Goal: Transaction & Acquisition: Subscribe to service/newsletter

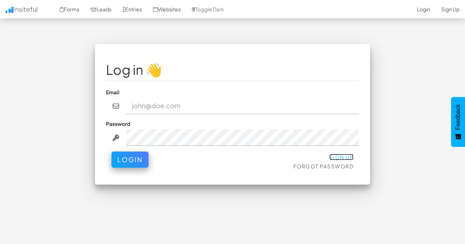
click at [336, 158] on link "Sign Up" at bounding box center [341, 157] width 25 height 7
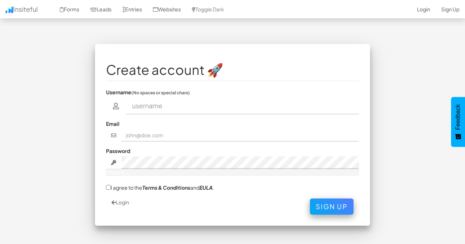
click at [225, 106] on input "text" at bounding box center [242, 105] width 233 height 17
type input "[EMAIL_ADDRESS][DOMAIN_NAME]"
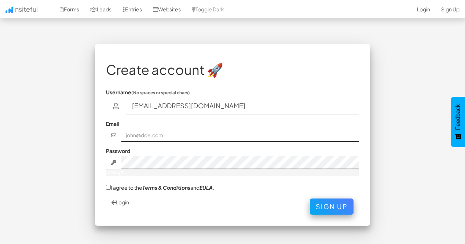
click at [176, 138] on input "text" at bounding box center [240, 135] width 238 height 12
type input "[EMAIL_ADDRESS][DOMAIN_NAME]"
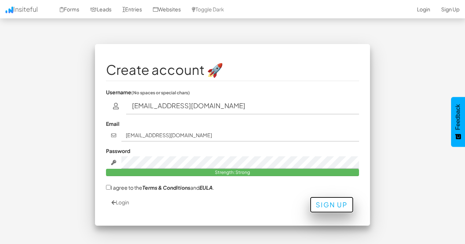
click at [331, 210] on button "Sign Up" at bounding box center [332, 204] width 44 height 16
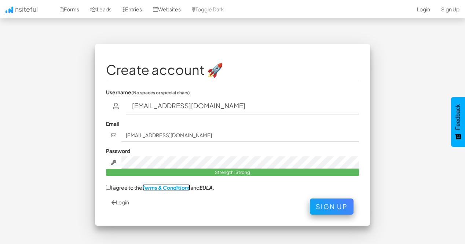
click at [148, 189] on em "Terms & Conditions" at bounding box center [166, 187] width 48 height 7
click at [117, 187] on label "I agree to the Terms & Conditions and [PERSON_NAME] ." at bounding box center [160, 187] width 108 height 8
click at [111, 187] on input "I agree to the Terms & Conditions and [PERSON_NAME] ." at bounding box center [108, 187] width 5 height 5
checkbox input "true"
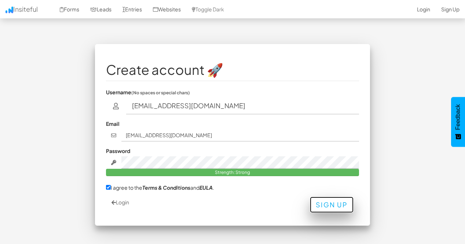
click at [328, 210] on button "Sign Up" at bounding box center [332, 204] width 44 height 16
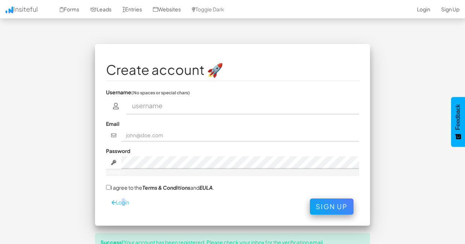
drag, startPoint x: 119, startPoint y: 207, endPoint x: 123, endPoint y: 202, distance: 6.0
click at [123, 202] on div "Login Sign Up" at bounding box center [232, 206] width 253 height 16
click at [123, 202] on link "Login" at bounding box center [120, 202] width 18 height 7
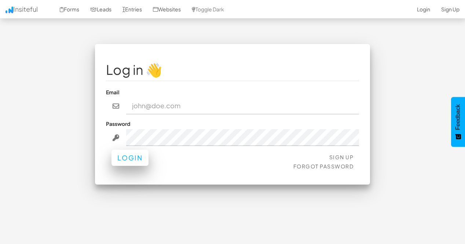
type input "datmai0404@gmail.com"
click at [138, 164] on button "Login" at bounding box center [129, 157] width 37 height 16
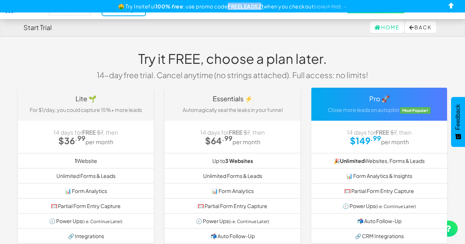
drag, startPoint x: 262, startPoint y: 6, endPoint x: 227, endPoint y: 6, distance: 34.8
click at [228, 6] on u "FREELEADS21" at bounding box center [246, 6] width 36 height 7
copy u "FREELEADS2"
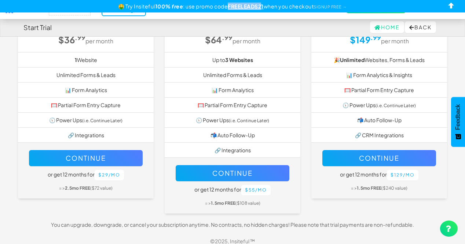
scroll to position [105, 0]
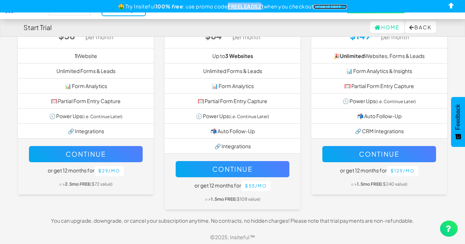
click at [331, 8] on link "SIGNUP FREE →" at bounding box center [329, 6] width 33 height 5
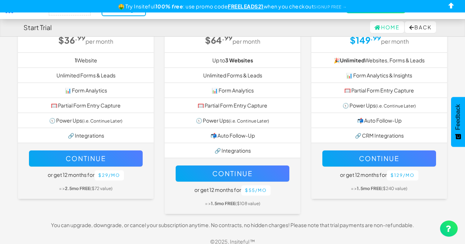
scroll to position [105, 0]
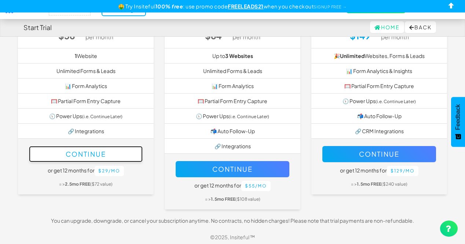
click at [104, 150] on button "Continue" at bounding box center [86, 154] width 114 height 16
